Goal: Use online tool/utility: Utilize a website feature to perform a specific function

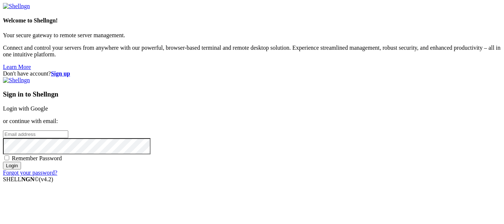
click at [48, 105] on link "Login with Google" at bounding box center [25, 108] width 45 height 6
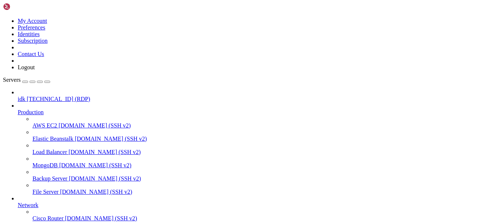
click at [66, 96] on span "[TECHNICAL_ID] (RDP)" at bounding box center [58, 99] width 63 height 6
drag, startPoint x: 66, startPoint y: 47, endPoint x: 97, endPoint y: 106, distance: 66.5
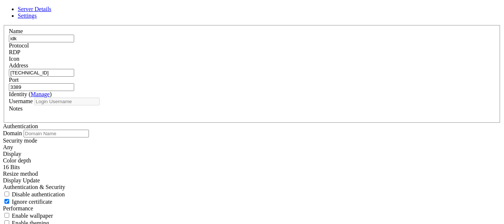
type input "root"
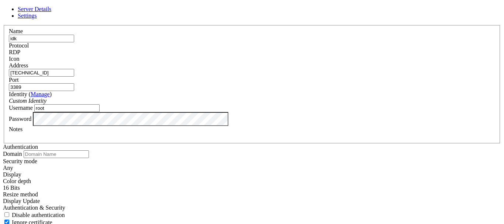
click at [296, 55] on div "RDP" at bounding box center [252, 52] width 486 height 7
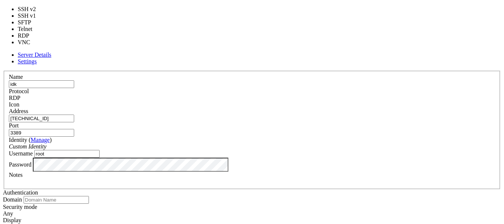
type input "22"
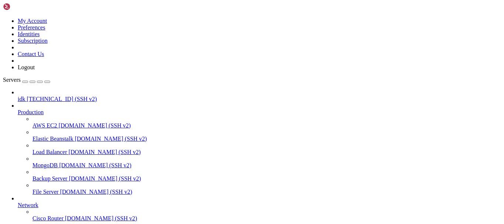
click at [59, 96] on span "[TECHNICAL_ID] (SSH v2)" at bounding box center [62, 99] width 70 height 6
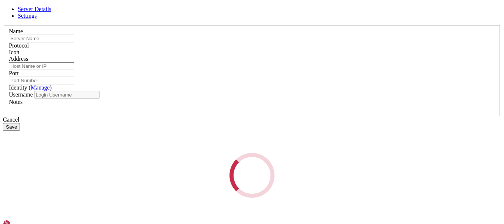
type input "[TECHNICAL_ID]"
type input "9999"
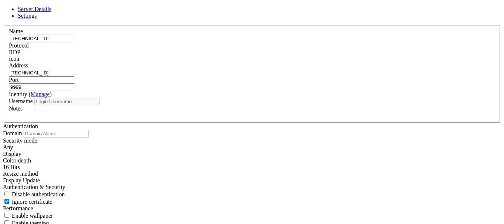
type input "Administrator"
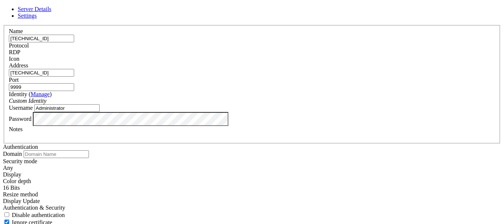
click at [292, 53] on div "RDP" at bounding box center [252, 52] width 486 height 7
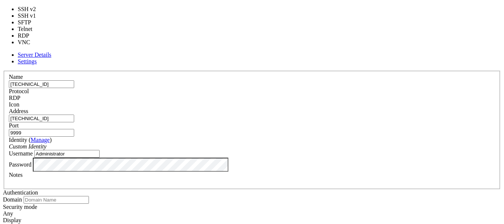
click at [292, 95] on div "RDP" at bounding box center [252, 98] width 486 height 7
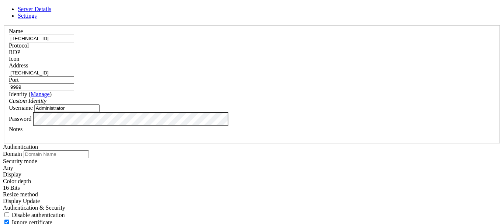
click at [3, 25] on icon at bounding box center [3, 25] width 0 height 0
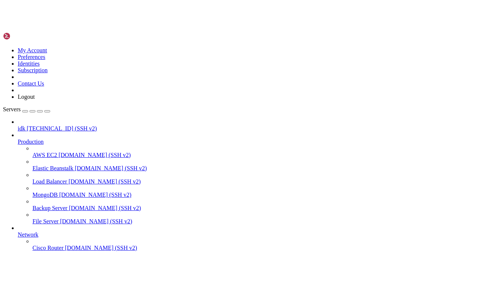
scroll to position [0, 0]
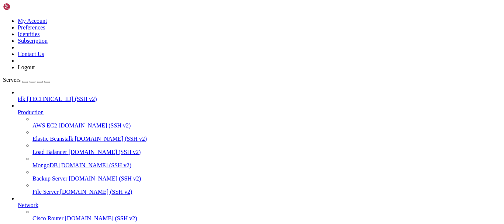
scroll to position [0, 0]
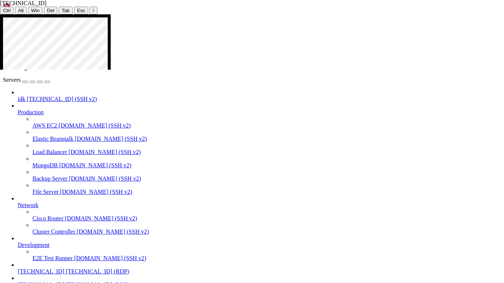
scroll to position [4, 0]
